Goal: Find specific page/section: Find specific page/section

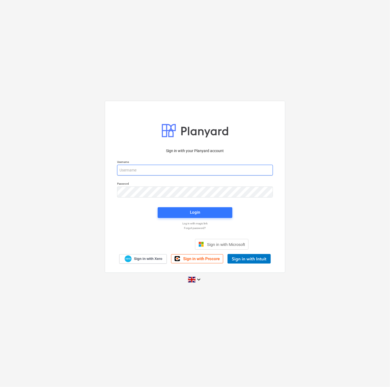
click at [135, 166] on input "email" at bounding box center [195, 170] width 156 height 11
type input "[EMAIL_ADDRESS][DOMAIN_NAME]"
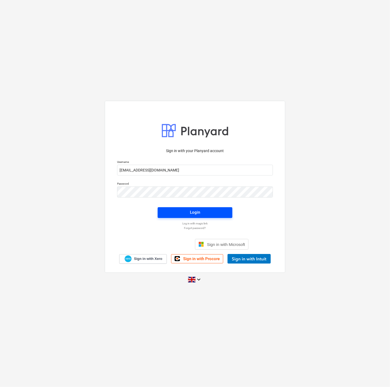
click at [174, 210] on span "Login" at bounding box center [195, 212] width 62 height 7
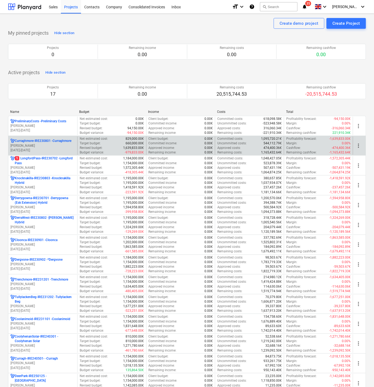
click at [35, 140] on p "Curraghmore-IRE230801 - [GEOGRAPHIC_DATA]" at bounding box center [43, 141] width 57 height 5
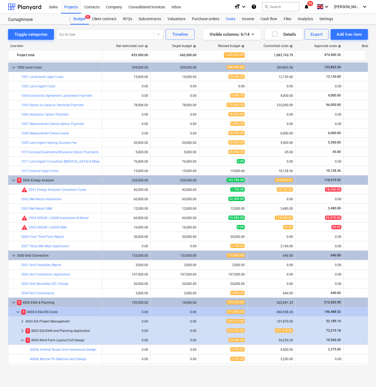
click at [230, 19] on div "Costs" at bounding box center [231, 19] width 16 height 11
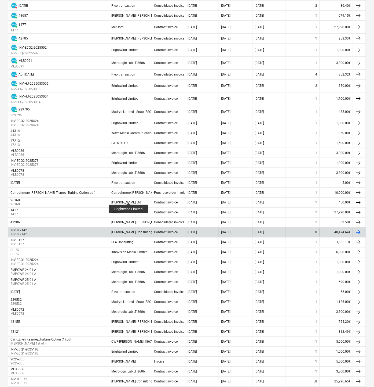
scroll to position [285, 0]
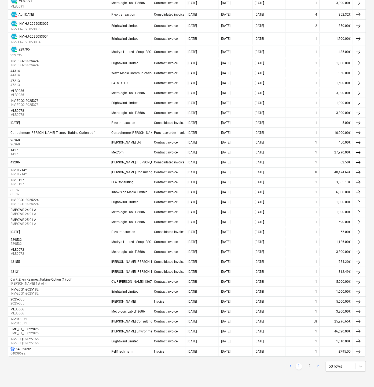
click at [318, 365] on link ">" at bounding box center [318, 366] width 6 height 6
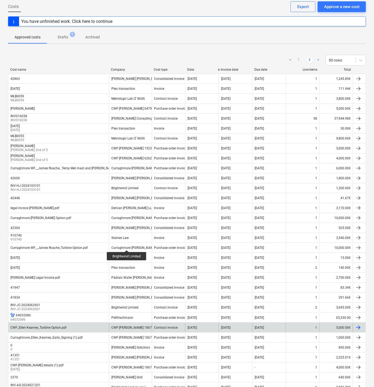
scroll to position [24, 0]
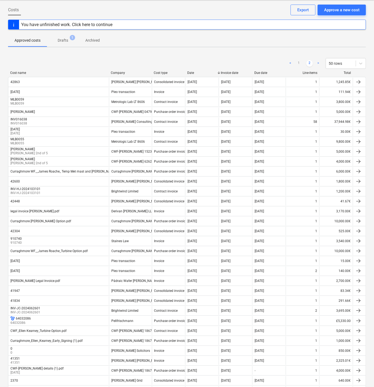
click at [289, 62] on link "<" at bounding box center [290, 63] width 6 height 6
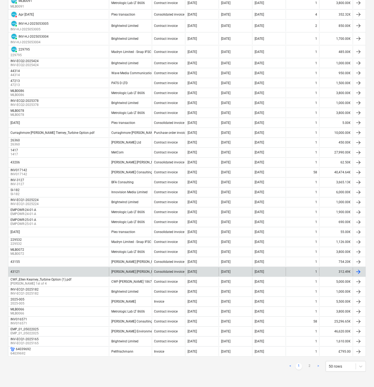
scroll to position [256, 0]
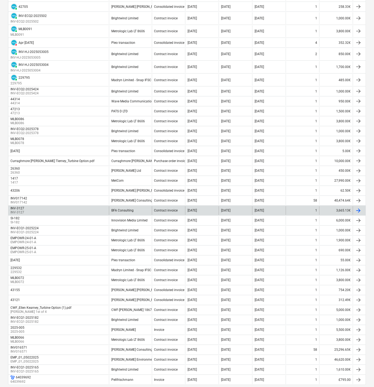
click at [88, 212] on div "INV-3127 INV-3127" at bounding box center [58, 210] width 101 height 9
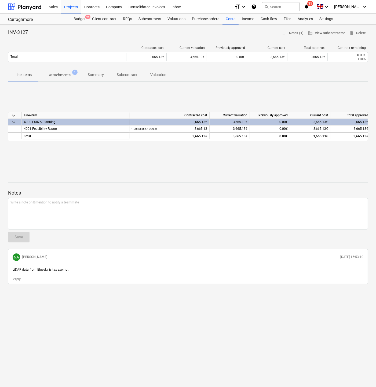
click at [58, 363] on div "INV-3127 notes Notes (1) business View subcontractor delete Delete Contracted c…" at bounding box center [188, 206] width 376 height 362
